Goal: Contribute content: Add original content to the website for others to see

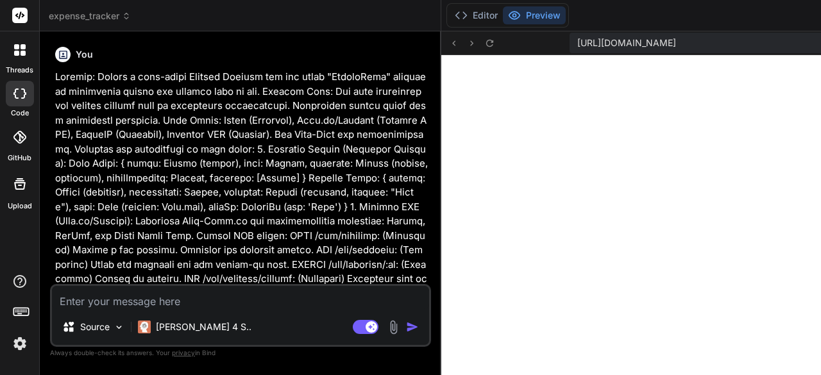
scroll to position [4525, 0]
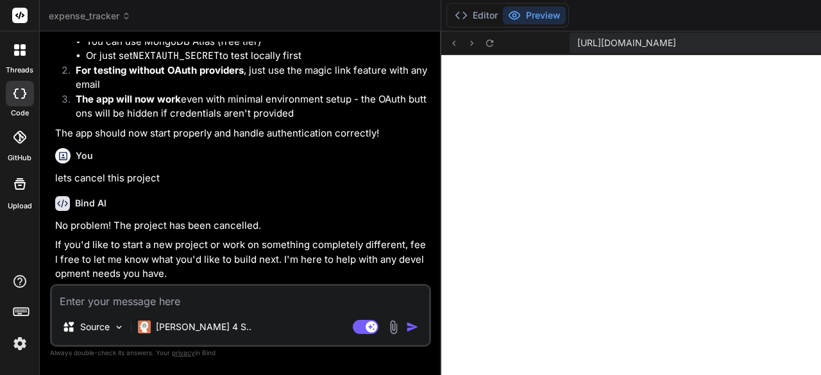
click at [126, 300] on textarea at bounding box center [240, 297] width 377 height 23
type textarea "l"
type textarea "x"
type textarea "le"
type textarea "x"
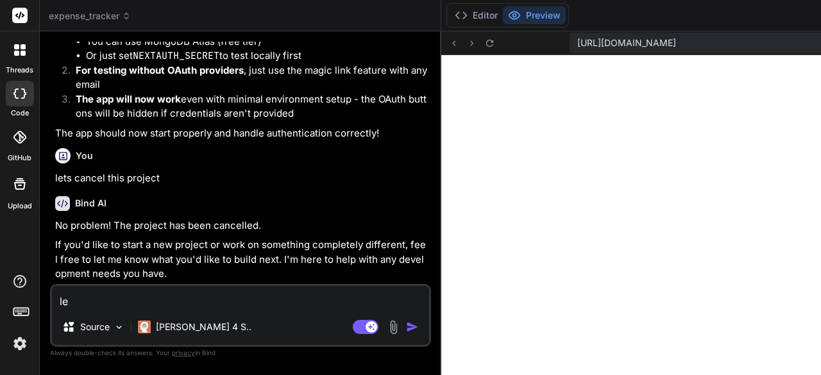
type textarea "let"
type textarea "x"
type textarea "lets"
type textarea "x"
type textarea "lets"
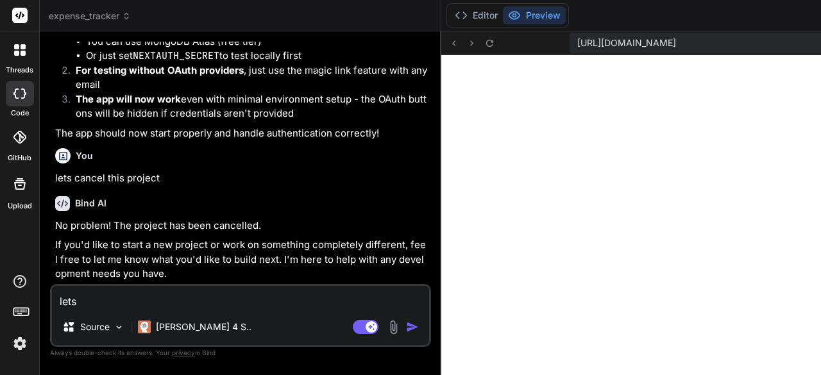
type textarea "x"
type textarea "lets c"
type textarea "x"
type textarea "lets cr"
type textarea "x"
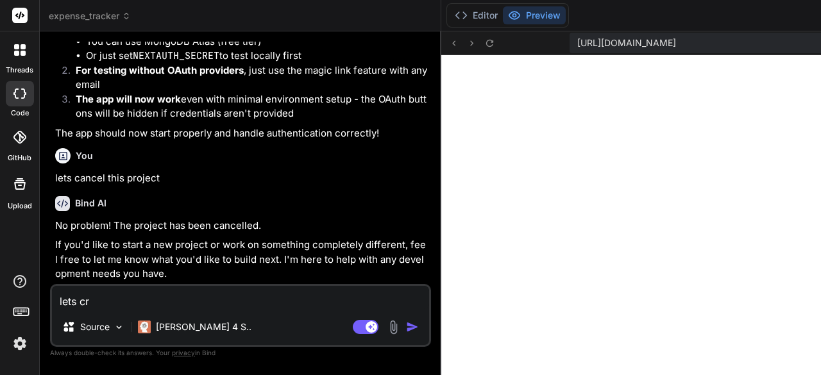
type textarea "lets cre"
type textarea "x"
type textarea "lets crea"
type textarea "x"
type textarea "lets creat"
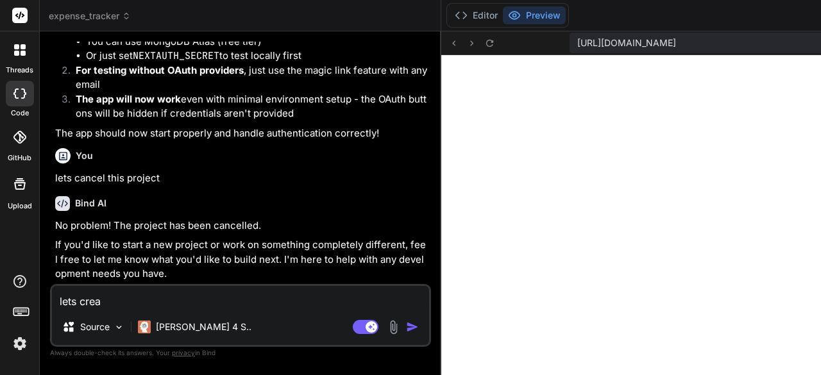
type textarea "x"
type textarea "lets create"
type textarea "x"
type textarea "lets create"
type textarea "x"
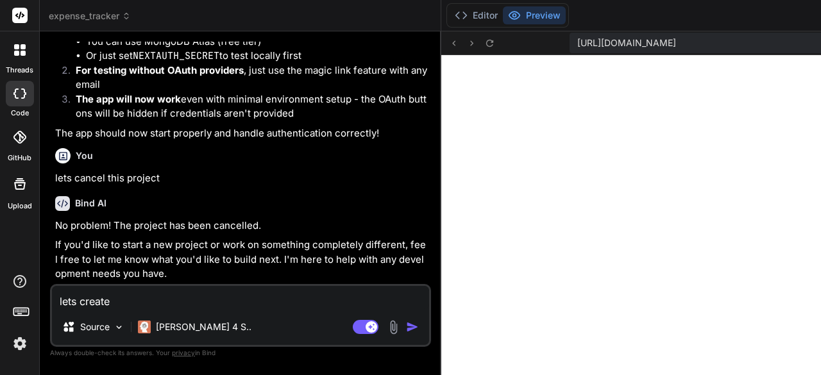
type textarea "lets create a"
type textarea "x"
type textarea "lets create a"
type textarea "x"
type textarea "lets create a F"
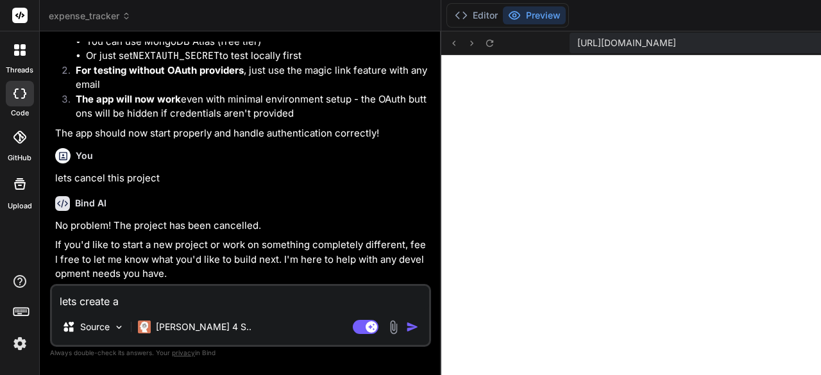
type textarea "x"
type textarea "lets create a Fi"
type textarea "x"
type textarea "lets create a Fin"
type textarea "x"
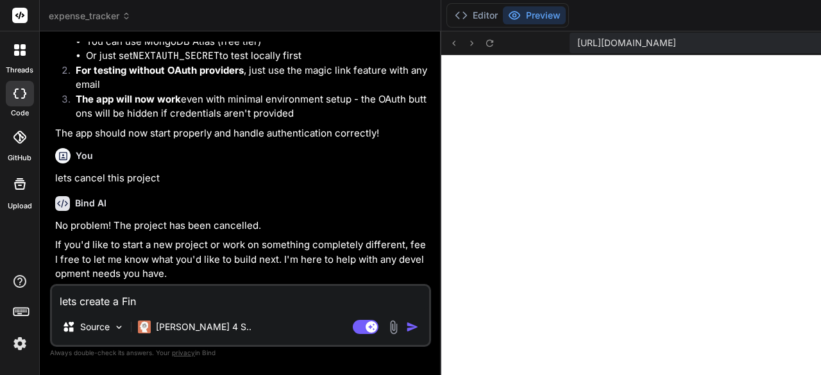
type textarea "lets create a Fina"
type textarea "x"
type textarea "lets create a [PERSON_NAME]"
type textarea "x"
type textarea "lets create a Financ"
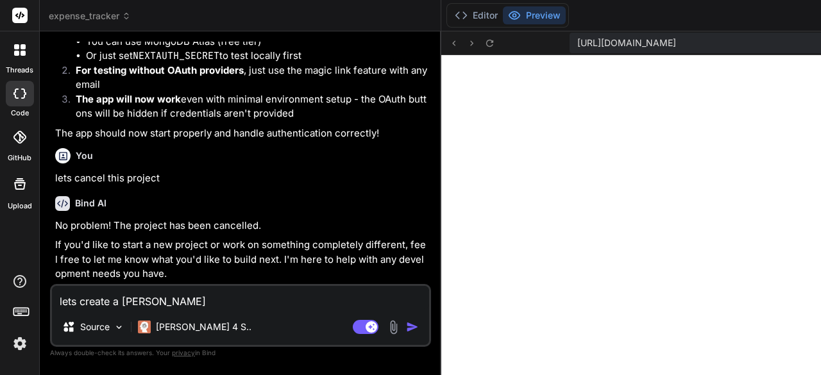
type textarea "x"
type textarea "lets create a Financi"
type textarea "x"
type textarea "lets create a Financia"
type textarea "x"
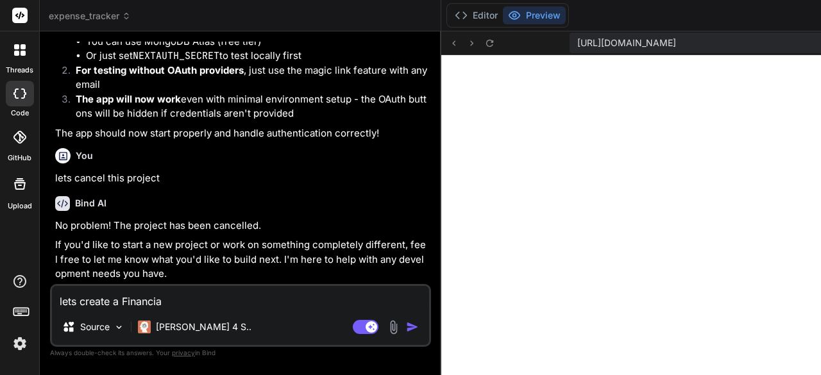
type textarea "lets create a Financial"
type textarea "x"
type textarea "lets create a Financial"
type textarea "x"
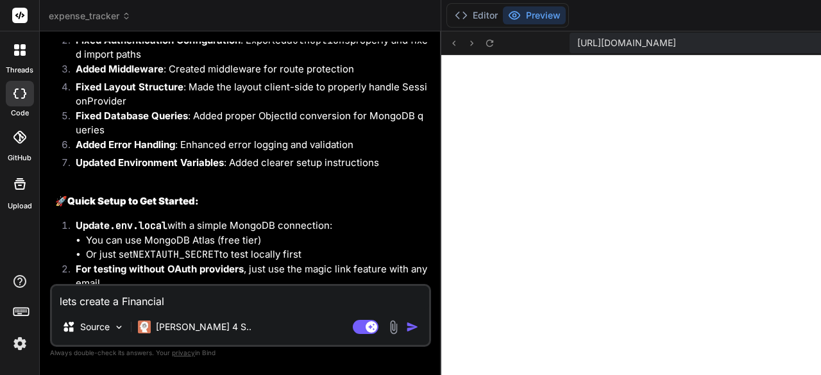
scroll to position [2480, 0]
type textarea "lets create a Financial A"
type textarea "x"
type textarea "lets create a Financial Ap"
type textarea "x"
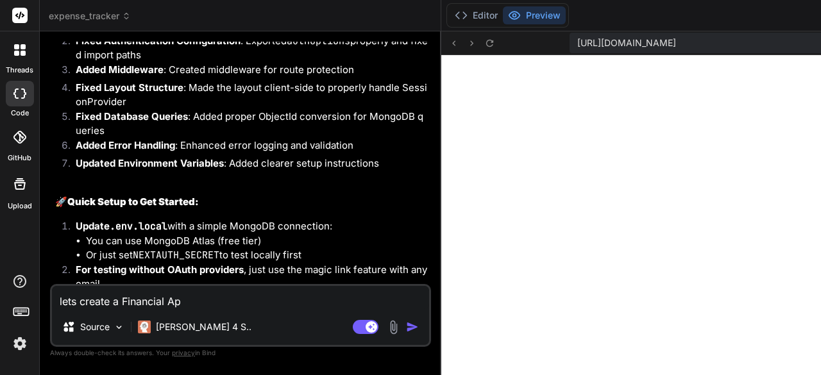
type textarea "lets create a Financial App"
type textarea "x"
type textarea "lets create a Financial App"
type textarea "x"
type textarea "lets create a Financial App c"
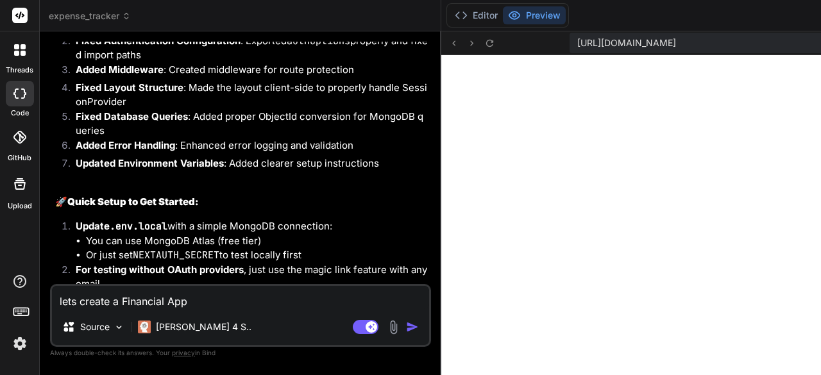
type textarea "x"
type textarea "lets create a Financial App ca"
type textarea "x"
type textarea "lets create a Financial App cal"
type textarea "x"
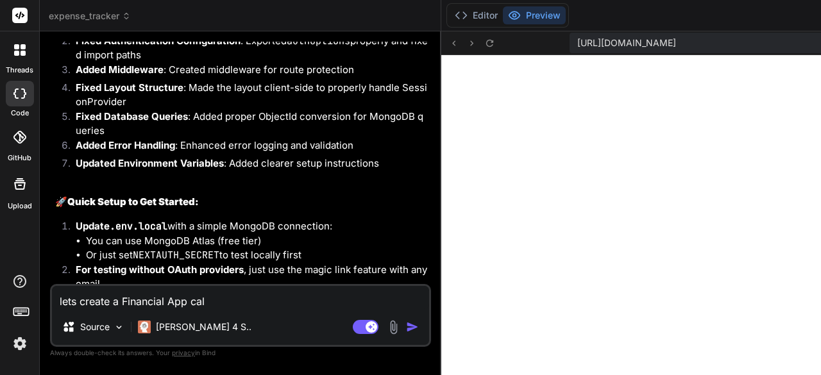
type textarea "lets create a Financial App call"
type textarea "x"
type textarea "lets create a Financial App calle"
type textarea "x"
type textarea "lets create a Financial App called"
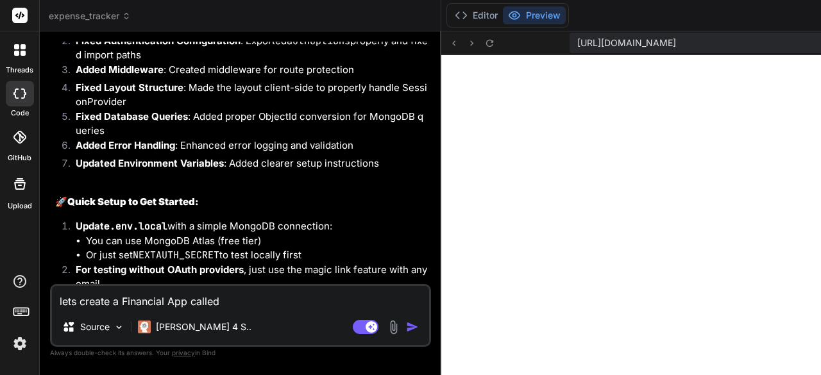
type textarea "x"
type textarea "lets create a Financial App called"
type textarea "x"
type textarea "lets create a Financial App called E"
type textarea "x"
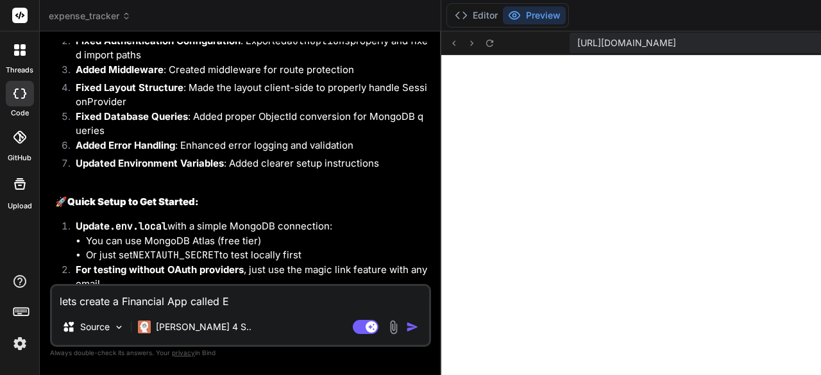
type textarea "lets create a Financial App called Ea"
type textarea "x"
type textarea "lets create a Financial App called Ear"
type textarea "x"
type textarea "lets create a Financial App called Earn"
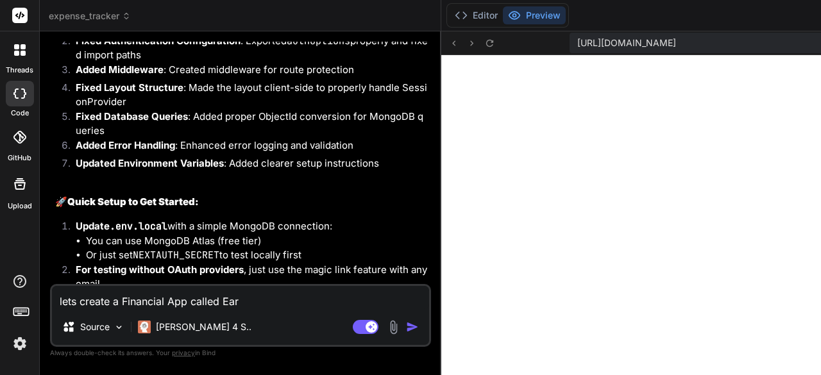
type textarea "x"
type textarea "lets create a Financial App called Earna"
type textarea "x"
type textarea "lets create a Financial App called Earnab"
type textarea "x"
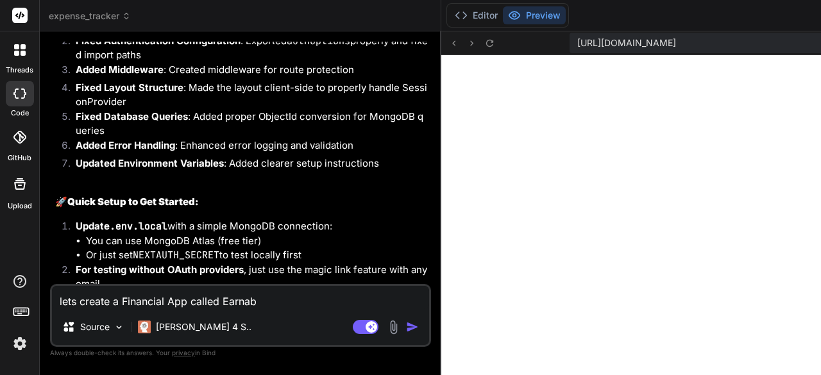
type textarea "lets create a Financial App called Earnabl"
type textarea "x"
type textarea "lets create a Financial App called Earnable"
type textarea "x"
type textarea "lets create a Financial App called Earnable:"
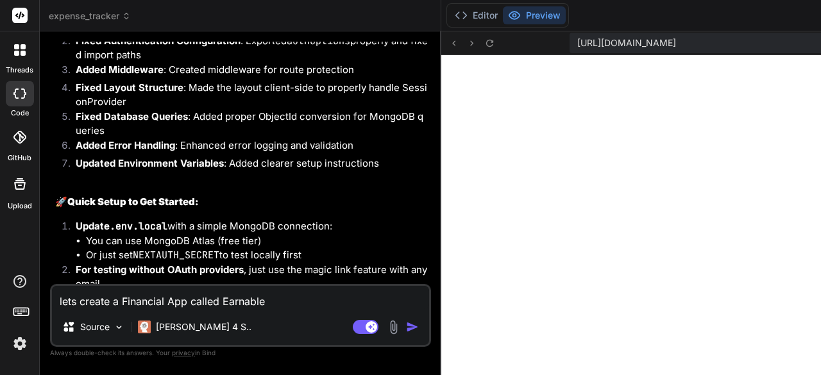
type textarea "x"
type textarea "lets create a Financial App called Earnable:"
type textarea "x"
paste textarea "Cash Flow Dashboard Income Hub: A section to add all income sources. Default op…"
type textarea "lets create a Financial App called Earnable: Cash Flow Dashboard Income Hub: A …"
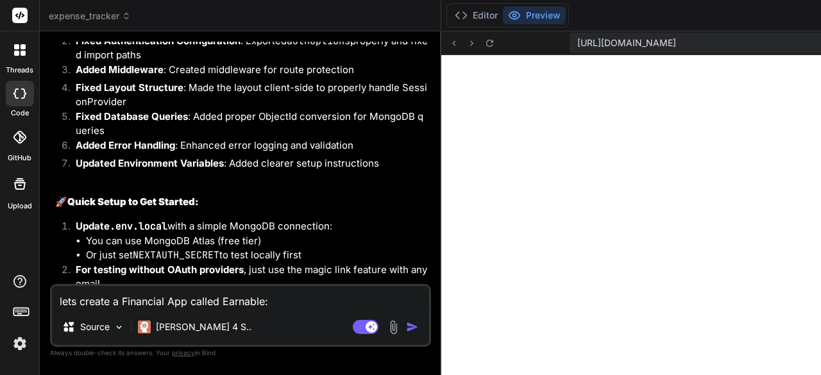
type textarea "x"
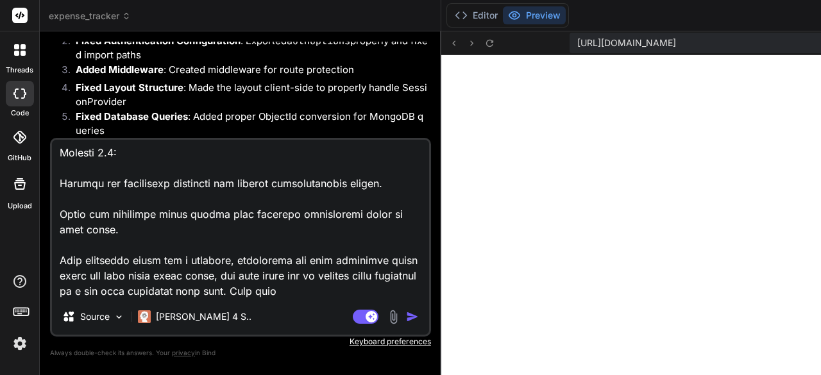
scroll to position [3665, 0]
drag, startPoint x: 60, startPoint y: 227, endPoint x: 237, endPoint y: 298, distance: 190.5
click at [237, 298] on textarea at bounding box center [240, 219] width 377 height 159
type textarea "lets create a Financial App called Earnable: Cash Flow Dashboard Income Hub: A …"
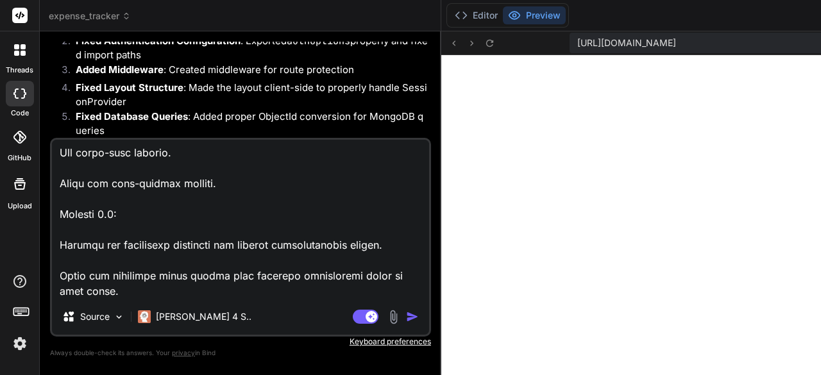
type textarea "x"
type textarea "lets create a Financial App called Earnable: Cash Flow Dashboard Income Hub: A …"
click at [406, 320] on img "button" at bounding box center [412, 316] width 13 height 13
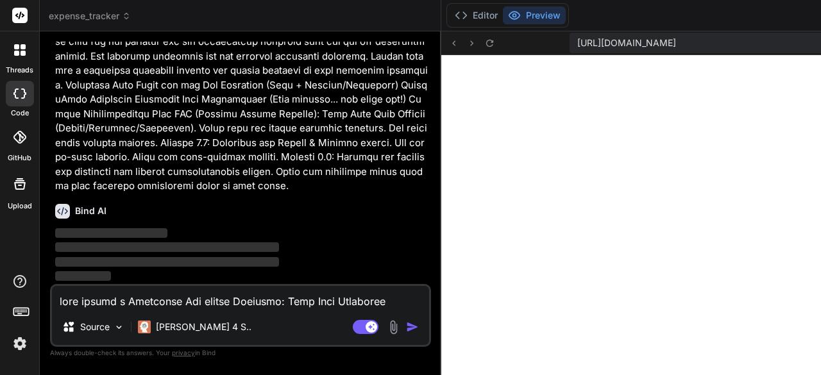
scroll to position [5427, 0]
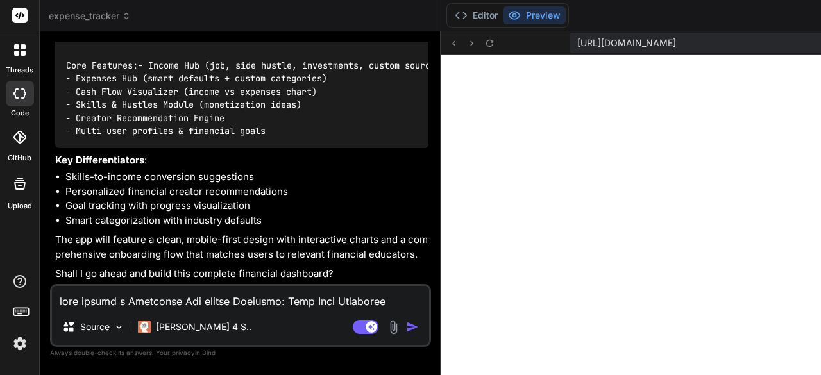
type textarea "x"
click at [251, 298] on textarea at bounding box center [240, 297] width 377 height 23
type textarea "y"
type textarea "x"
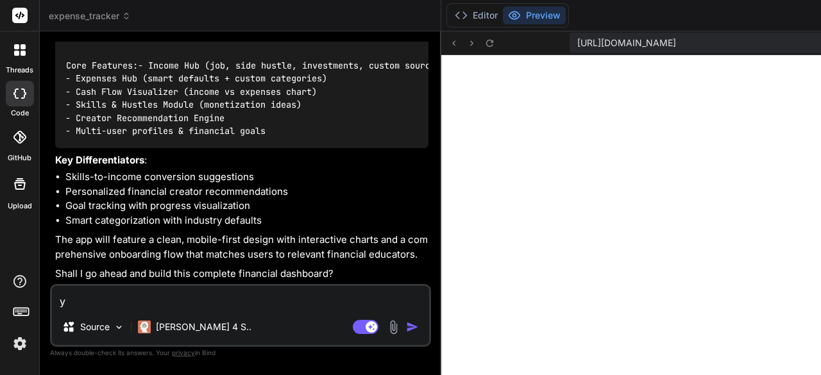
type textarea "ye"
type textarea "x"
type textarea "yes"
type textarea "x"
type textarea "yes"
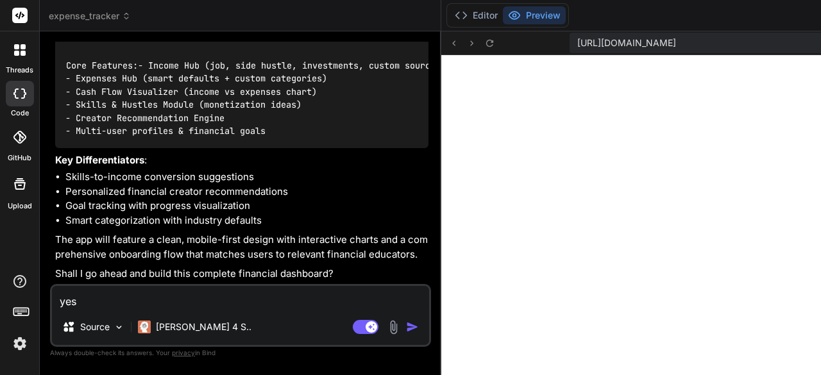
type textarea "x"
type textarea "yes -"
type textarea "x"
type textarea "yes -"
type textarea "x"
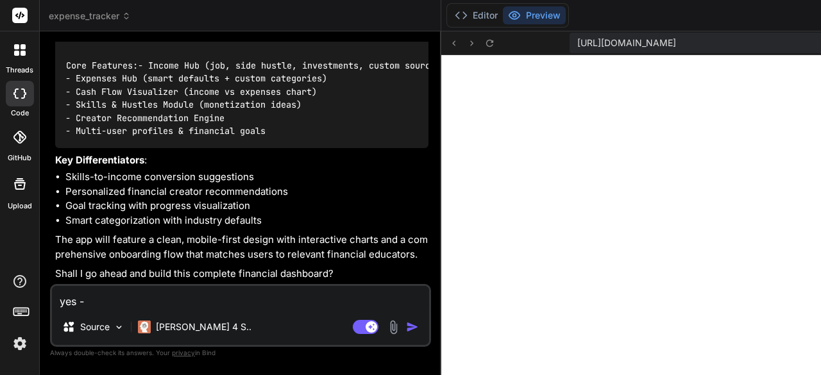
type textarea "yes - a"
type textarea "x"
type textarea "yes - al"
type textarea "x"
type textarea "yes - als"
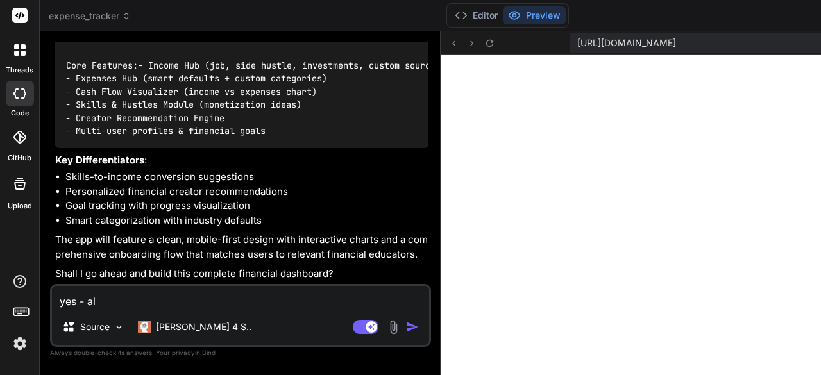
type textarea "x"
type textarea "yes - also"
type textarea "x"
type textarea "yes - also"
type textarea "x"
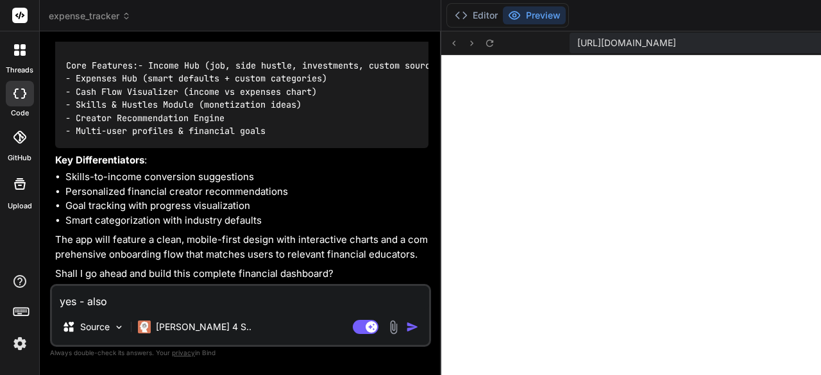
type textarea "yes - also c"
type textarea "x"
type textarea "yes - also ch"
type textarea "x"
type textarea "yes - also cho"
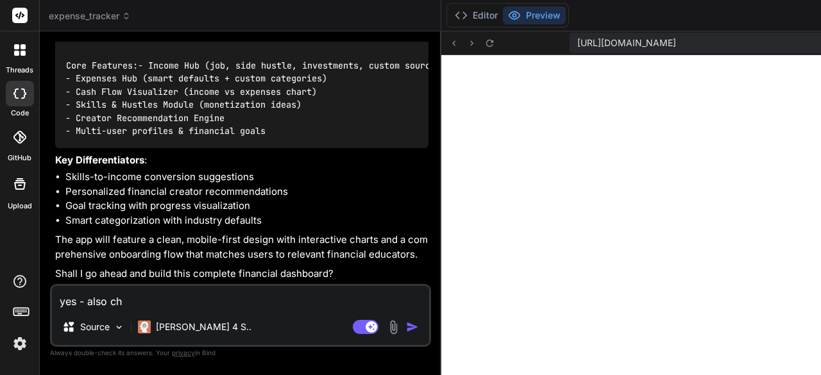
type textarea "x"
type textarea "yes - also choo"
type textarea "x"
type textarea "yes - also choos"
type textarea "x"
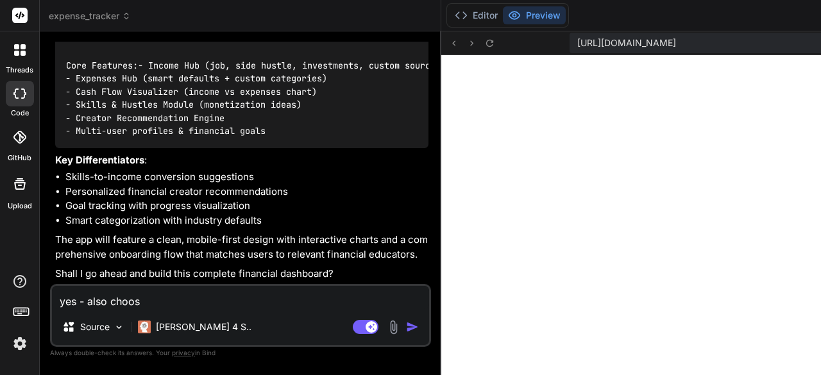
type textarea "yes - also choose"
type textarea "x"
type textarea "yes - also choose"
type textarea "x"
type textarea "yes - also choose"
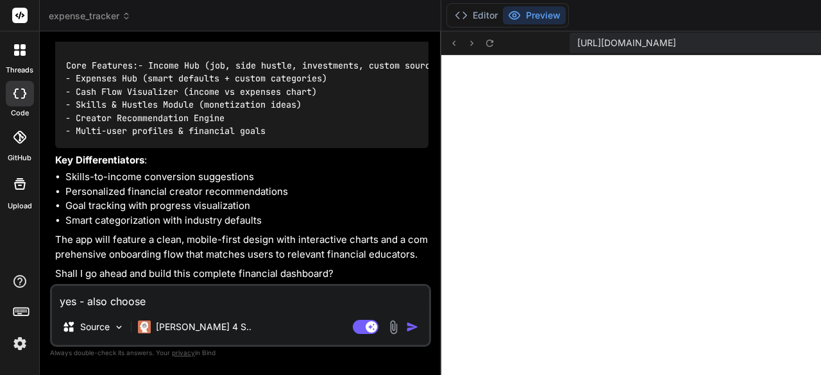
type textarea "x"
type textarea "yes - also choos"
type textarea "x"
type textarea "yes - also choo"
type textarea "x"
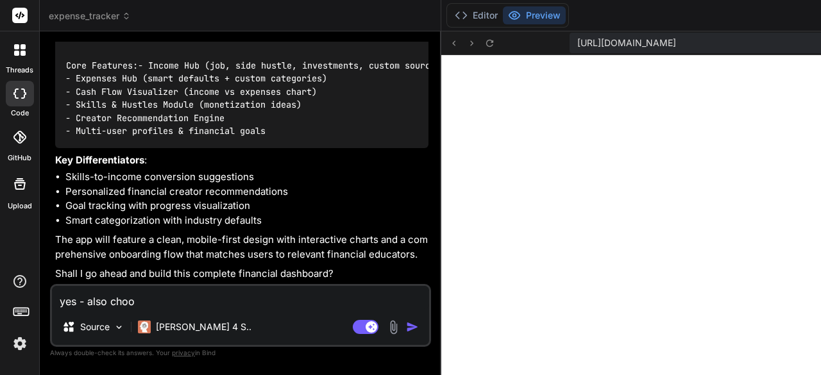
type textarea "yes - also cho"
type textarea "x"
type textarea "yes - also ch"
type textarea "x"
type textarea "yes - also c"
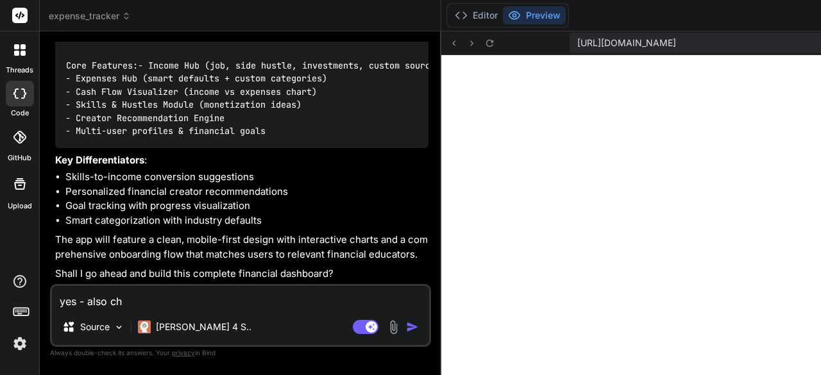
type textarea "x"
type textarea "yes - also"
type textarea "x"
type textarea "yes - also"
type textarea "x"
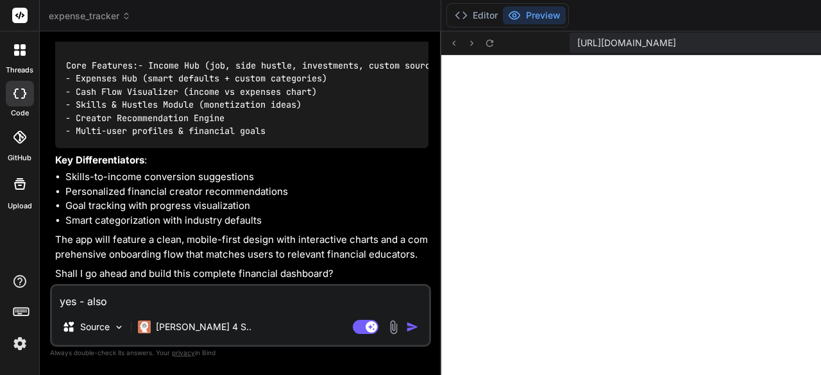
type textarea "yes - als"
type textarea "x"
type textarea "yes - al"
type textarea "x"
type textarea "yes - a"
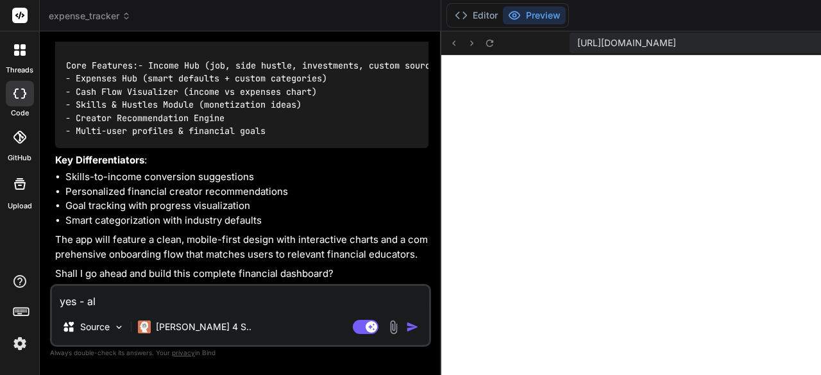
type textarea "x"
type textarea "yes -"
type textarea "x"
type textarea "yes -"
type textarea "x"
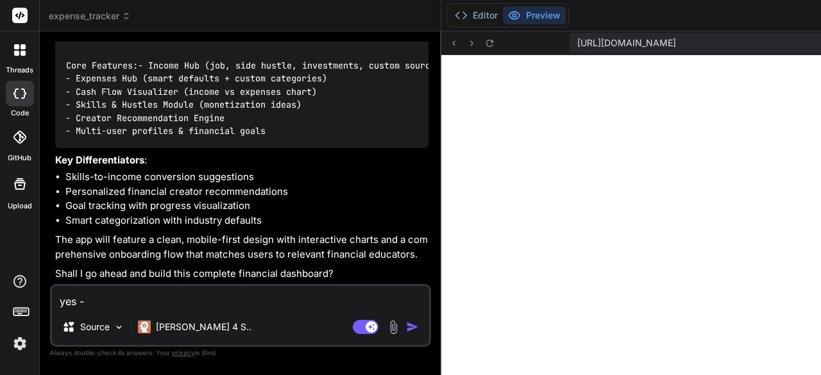
type textarea "yes"
type textarea "x"
type textarea "yes"
type textarea "x"
type textarea "ye"
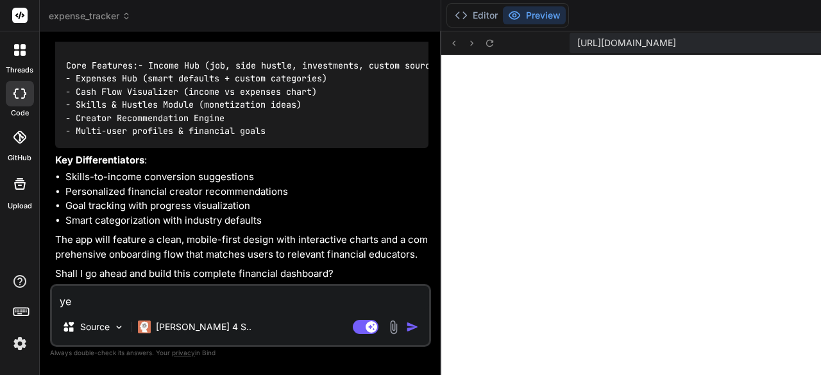
type textarea "x"
type textarea "y"
type textarea "x"
click at [151, 298] on textarea at bounding box center [240, 297] width 377 height 23
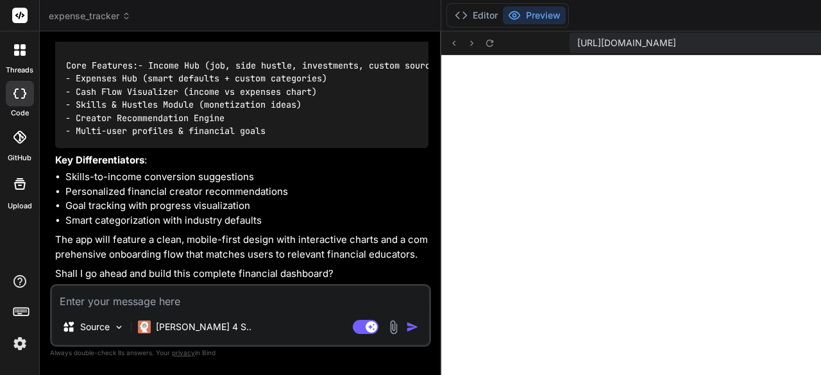
type textarea "y"
type textarea "x"
type textarea "ye"
type textarea "x"
type textarea "yes"
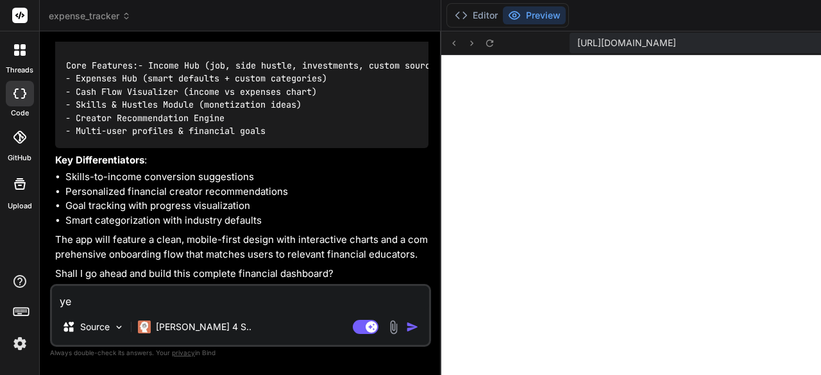
type textarea "x"
type textarea "yes"
type textarea "x"
type textarea "yes -"
type textarea "x"
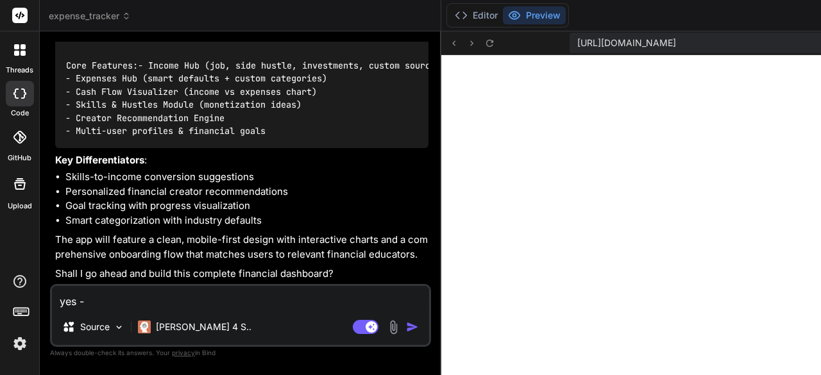
type textarea "yes -"
type textarea "x"
type textarea "yes - c"
type textarea "x"
type textarea "yes - ca"
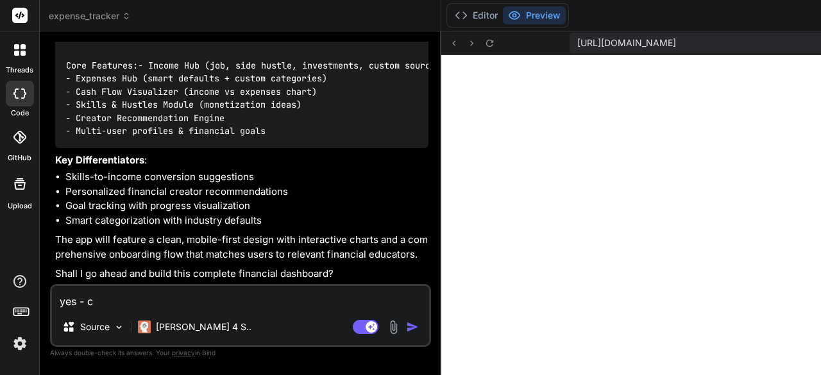
type textarea "x"
type textarea "yes - can"
type textarea "x"
type textarea "yes - can"
type textarea "x"
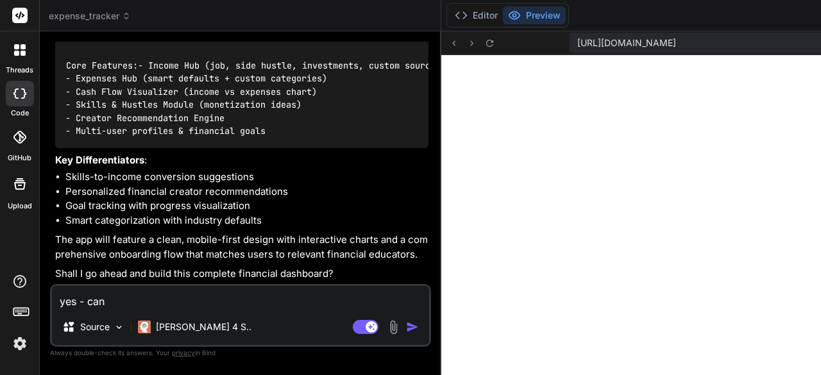
type textarea "yes - can w"
type textarea "x"
type textarea "yes - can we"
type textarea "x"
type textarea "yes - can we"
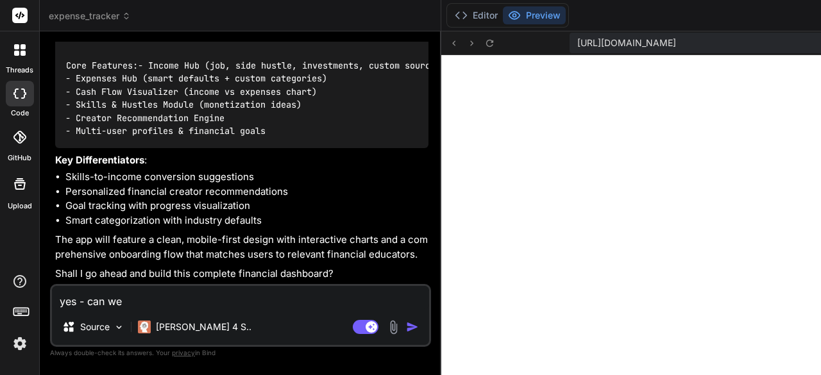
type textarea "x"
type textarea "yes - can we a"
type textarea "x"
type textarea "yes - can we al"
type textarea "x"
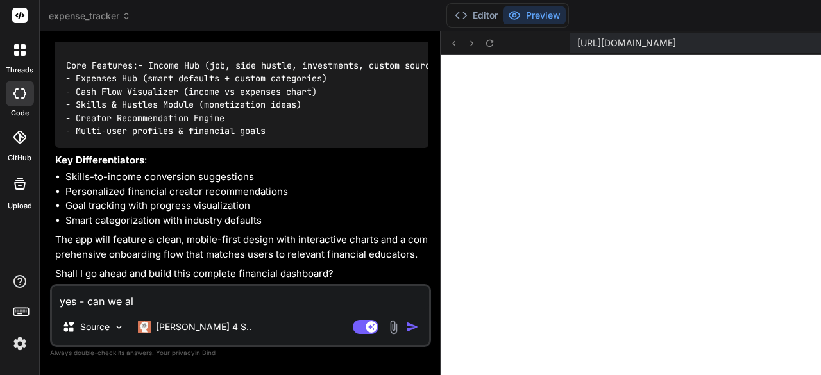
type textarea "yes - can we als"
type textarea "x"
paste textarea "Primary Color: Navy Blue (#0F1959) Psychology: Blue is the #1 color for trust, …"
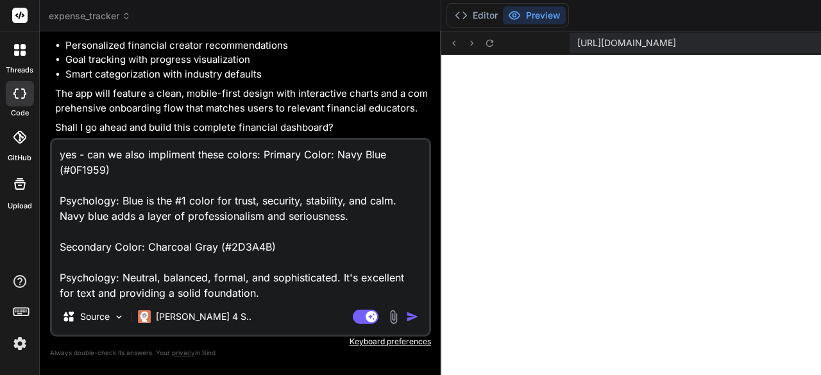
scroll to position [0, 0]
click at [406, 319] on img "button" at bounding box center [412, 316] width 13 height 13
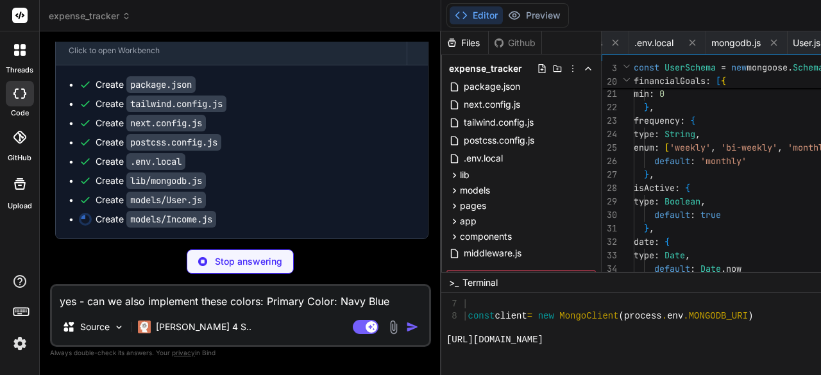
scroll to position [0, 1621]
